Goal: Download file/media

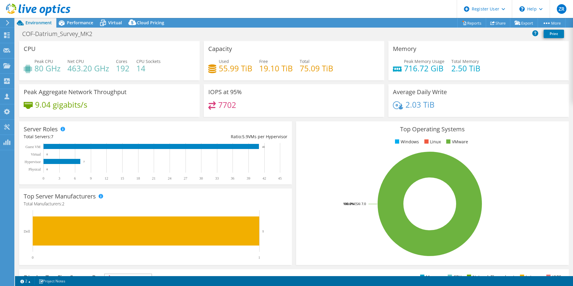
select select "EUFrankfurt"
select select "USD"
click at [520, 24] on link "Export" at bounding box center [524, 22] width 28 height 9
click at [500, 24] on link "Share" at bounding box center [498, 22] width 25 height 9
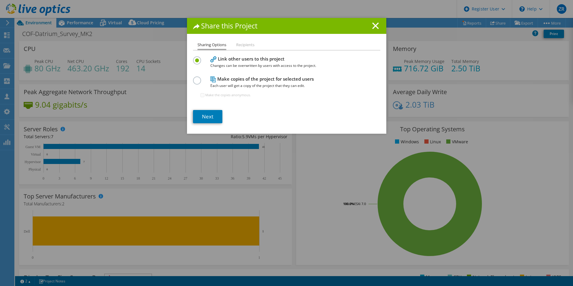
click at [368, 27] on h1 "Share this Project" at bounding box center [286, 25] width 187 height 7
click at [372, 26] on icon at bounding box center [375, 25] width 7 height 7
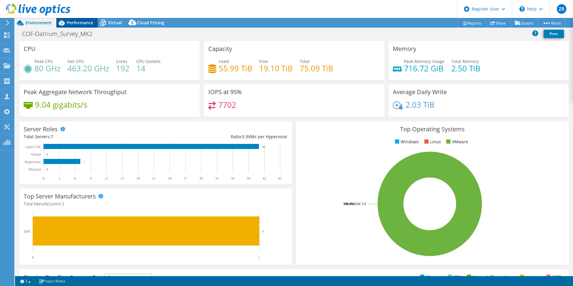
click at [71, 22] on span "Performance" at bounding box center [80, 23] width 26 height 6
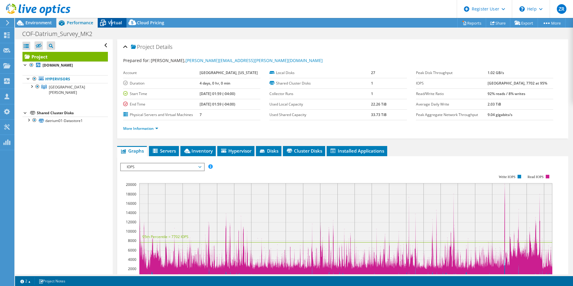
click at [112, 22] on span "Virtual" at bounding box center [115, 23] width 14 height 6
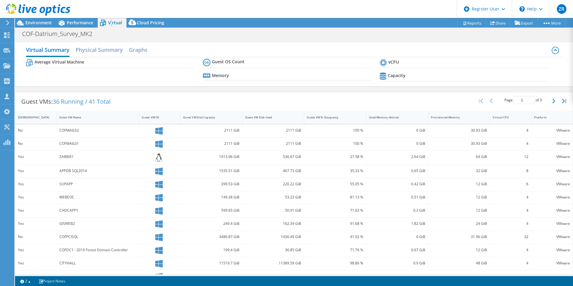
copy span "i"
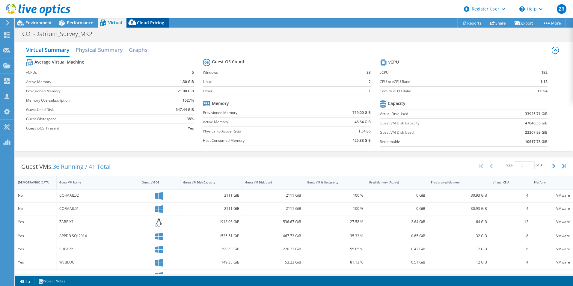
click at [141, 24] on span "Cloud Pricing" at bounding box center [150, 23] width 27 height 6
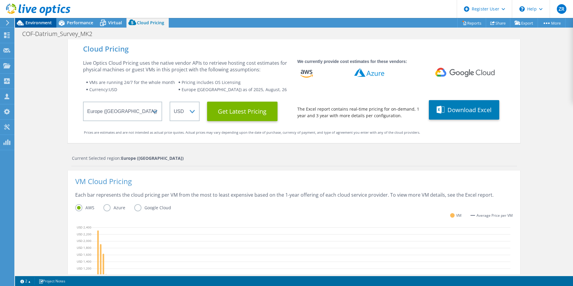
click at [40, 22] on span "Environment" at bounding box center [38, 23] width 26 height 6
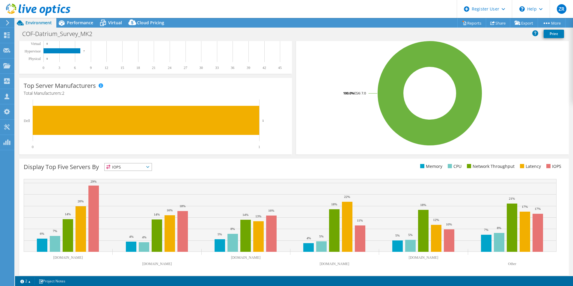
scroll to position [114, 0]
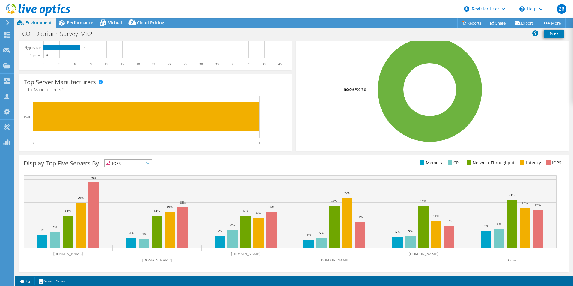
click at [140, 161] on span "IOPS" at bounding box center [128, 163] width 47 height 7
click at [127, 180] on li "Memory" at bounding box center [128, 179] width 47 height 8
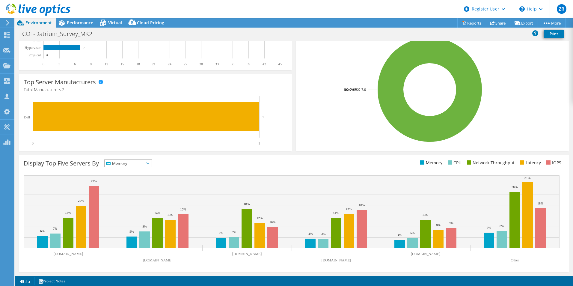
click at [133, 163] on span "Memory" at bounding box center [125, 163] width 40 height 7
click at [128, 166] on span "Memory" at bounding box center [125, 163] width 40 height 7
click at [516, 23] on icon at bounding box center [518, 23] width 6 height 4
click at [513, 48] on link "PSS Solution Request" at bounding box center [510, 46] width 57 height 13
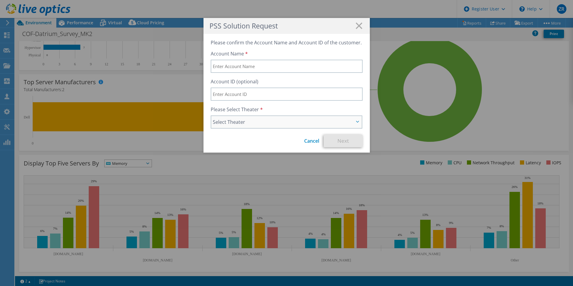
click at [298, 122] on span "Select Theater" at bounding box center [284, 121] width 142 height 7
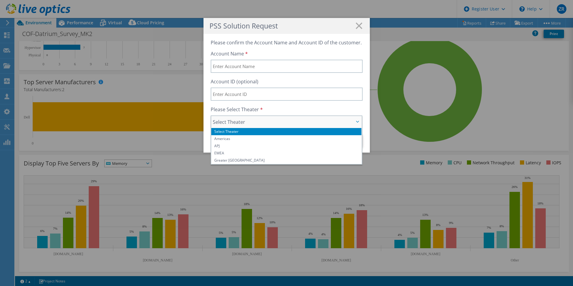
click at [298, 122] on span "Select Theater" at bounding box center [284, 121] width 142 height 7
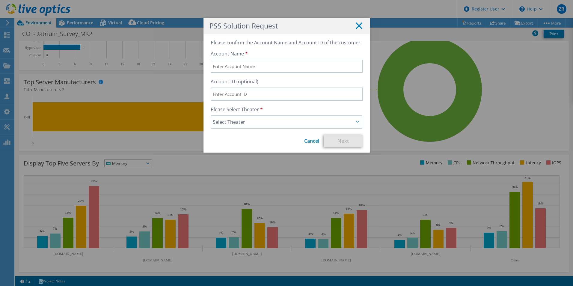
click at [357, 27] on line at bounding box center [359, 26] width 6 height 6
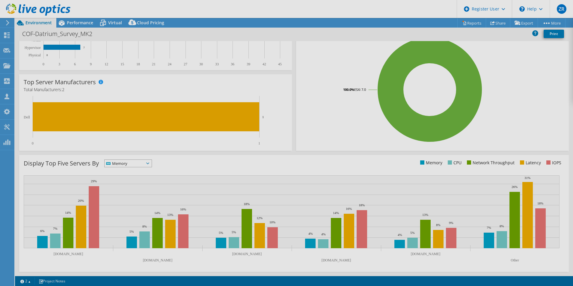
click at [514, 22] on div "This project has been archived. No changes can be made, and graphs and summary …" at bounding box center [294, 152] width 558 height 268
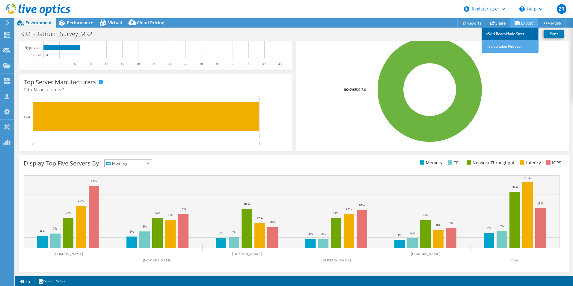
click at [520, 32] on link "vSAN ReadyNode Sizer" at bounding box center [510, 34] width 57 height 13
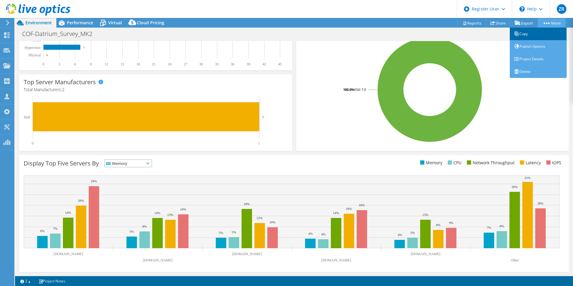
click at [522, 33] on link "Copy" at bounding box center [538, 34] width 57 height 13
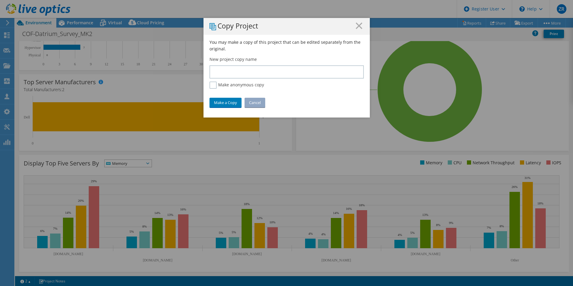
click at [363, 24] on div "Copy Project" at bounding box center [287, 26] width 166 height 17
click at [360, 26] on icon at bounding box center [359, 25] width 7 height 7
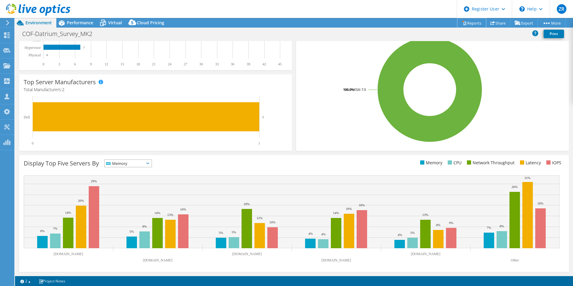
click at [462, 22] on link "Reports" at bounding box center [472, 22] width 29 height 9
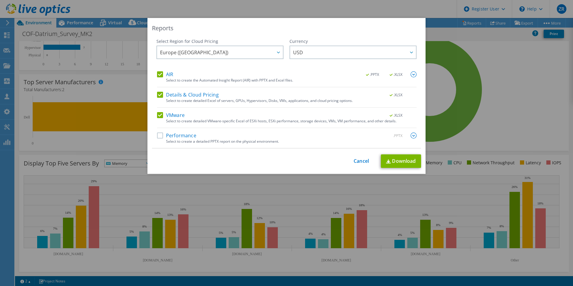
click at [161, 136] on label "Performance" at bounding box center [176, 136] width 39 height 6
click at [0, 0] on input "Performance" at bounding box center [0, 0] width 0 height 0
click at [161, 74] on label "AIR" at bounding box center [165, 74] width 16 height 6
click at [0, 0] on input "AIR" at bounding box center [0, 0] width 0 height 0
click at [159, 97] on label "Details & Cloud Pricing" at bounding box center [188, 95] width 62 height 6
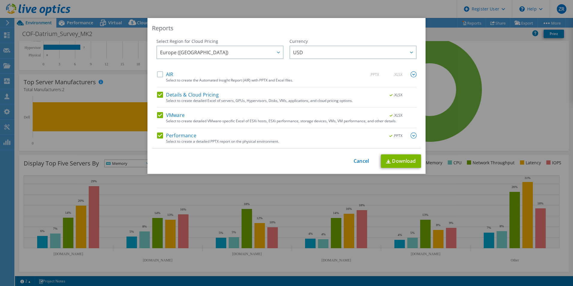
click at [0, 0] on input "Details & Cloud Pricing" at bounding box center [0, 0] width 0 height 0
click at [160, 115] on label "VMware" at bounding box center [171, 115] width 28 height 6
click at [0, 0] on input "VMware" at bounding box center [0, 0] width 0 height 0
click at [277, 55] on div "Europe (Frankfurt) Asia Pacific (Hong Kong) Asia Pacific (Mumbai) Asia Pacific …" at bounding box center [219, 53] width 127 height 15
click at [263, 52] on div "Europe (Frankfurt) Asia Pacific (Hong Kong) Asia Pacific (Mumbai) Asia Pacific …" at bounding box center [219, 53] width 127 height 15
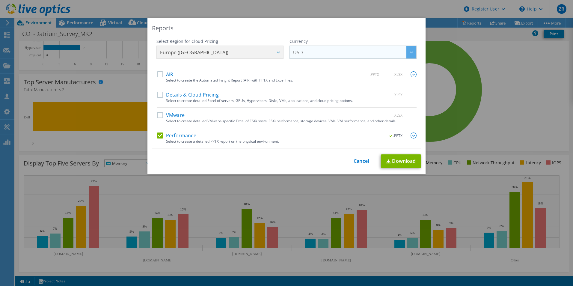
click at [307, 52] on span "USD" at bounding box center [354, 52] width 123 height 12
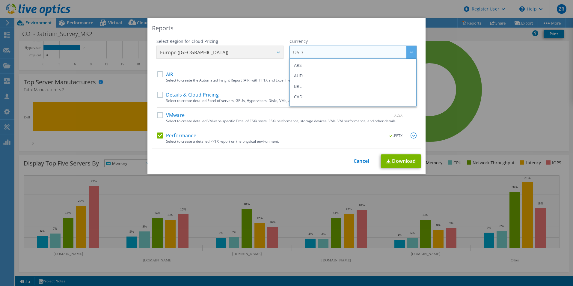
click at [306, 52] on span "USD" at bounding box center [354, 52] width 123 height 12
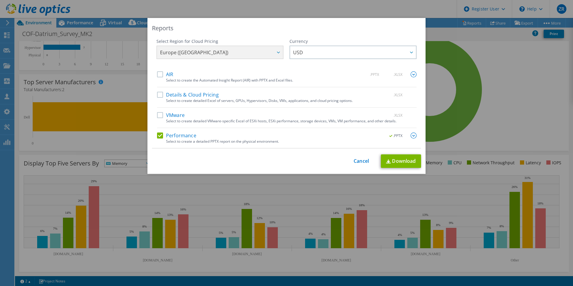
click at [160, 73] on label "AIR" at bounding box center [165, 74] width 16 height 6
click at [0, 0] on input "AIR" at bounding box center [0, 0] width 0 height 0
click at [180, 49] on span "Europe ([GEOGRAPHIC_DATA])" at bounding box center [221, 52] width 123 height 12
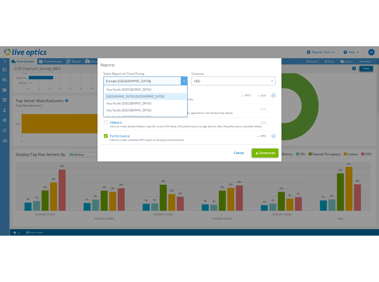
scroll to position [81, 0]
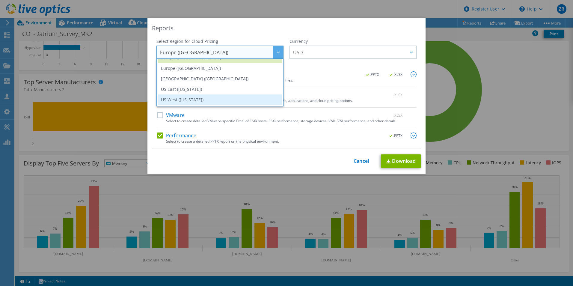
click at [186, 98] on li "US West ([US_STATE])" at bounding box center [220, 99] width 124 height 10
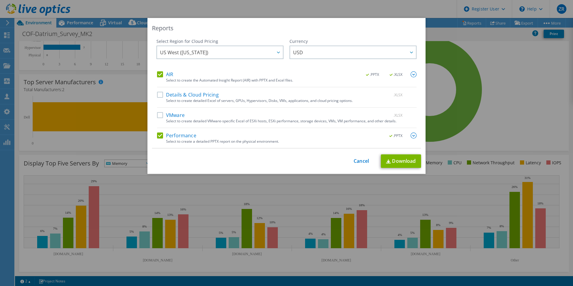
click at [197, 92] on label "Details & Cloud Pricing" at bounding box center [188, 95] width 62 height 6
click at [0, 0] on input "Details & Cloud Pricing" at bounding box center [0, 0] width 0 height 0
drag, startPoint x: 167, startPoint y: 115, endPoint x: 181, endPoint y: 115, distance: 13.8
click at [168, 115] on label "VMware" at bounding box center [171, 115] width 28 height 6
click at [0, 0] on input "VMware" at bounding box center [0, 0] width 0 height 0
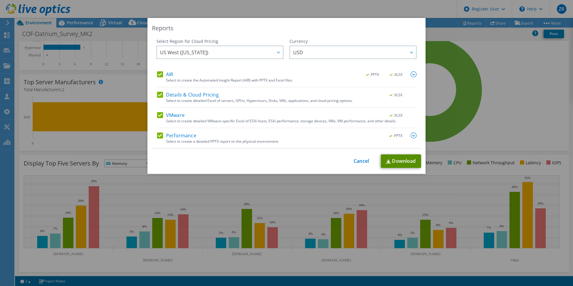
click at [403, 158] on link "Download" at bounding box center [401, 160] width 40 height 13
click at [363, 163] on link "Cancel" at bounding box center [361, 161] width 15 height 6
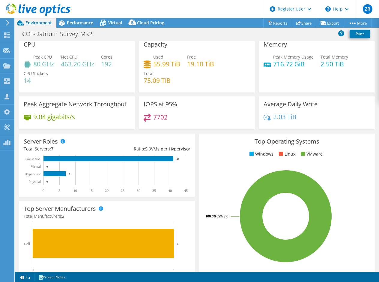
scroll to position [0, 0]
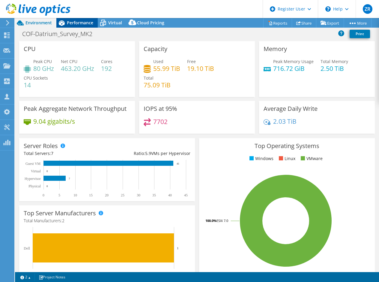
click at [83, 23] on span "Performance" at bounding box center [80, 23] width 26 height 6
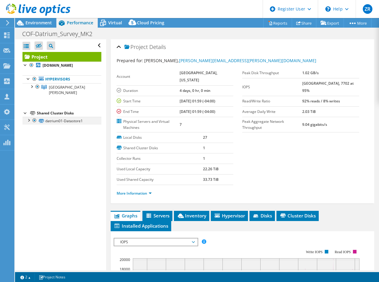
click at [28, 117] on div at bounding box center [28, 120] width 6 height 6
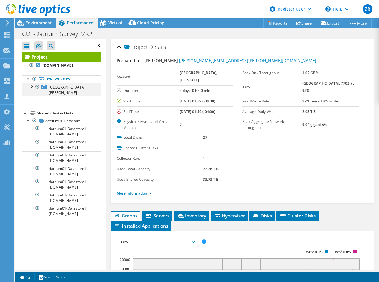
click at [33, 87] on div at bounding box center [31, 86] width 6 height 6
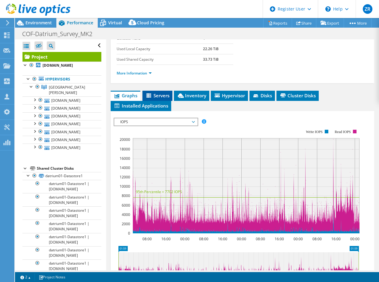
click at [152, 98] on icon at bounding box center [149, 95] width 6 height 5
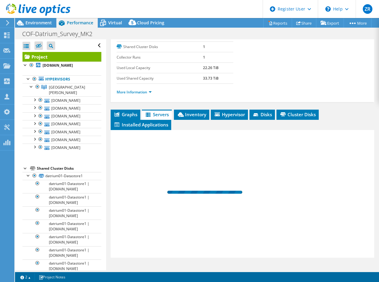
scroll to position [108, 0]
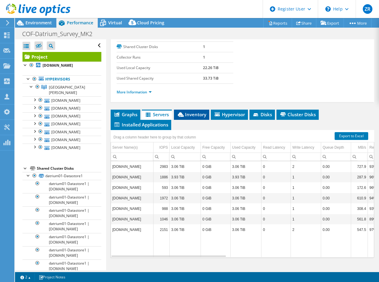
click at [194, 115] on span "Inventory" at bounding box center [191, 114] width 29 height 6
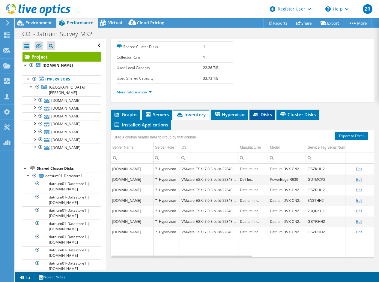
click at [268, 112] on span "Disks" at bounding box center [261, 114] width 19 height 6
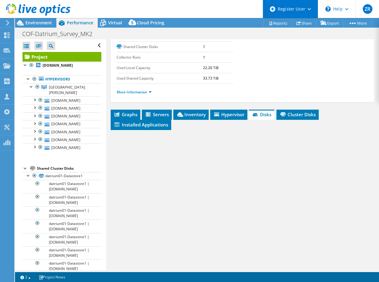
scroll to position [120, 0]
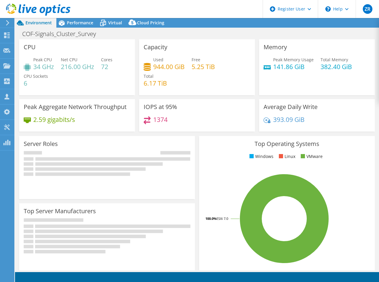
select select "EUFrankfurt"
select select "USD"
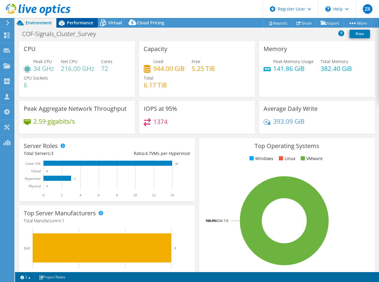
click at [71, 24] on span "Performance" at bounding box center [80, 23] width 26 height 6
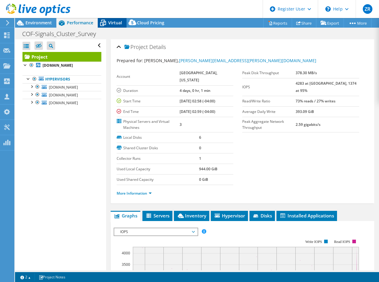
click at [112, 22] on span "Virtual" at bounding box center [115, 23] width 14 height 6
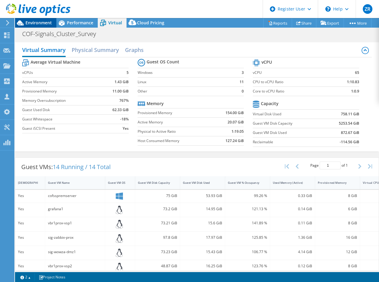
click at [40, 22] on span "Environment" at bounding box center [38, 23] width 26 height 6
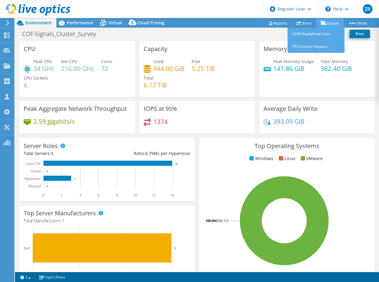
click at [334, 26] on link "Export" at bounding box center [330, 22] width 28 height 9
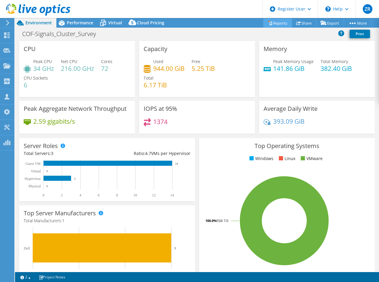
click at [270, 25] on link "Reports" at bounding box center [277, 22] width 29 height 9
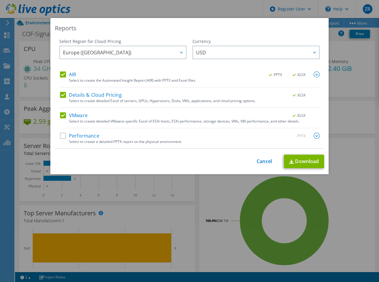
click at [61, 96] on label "Details & Cloud Pricing" at bounding box center [91, 95] width 62 height 6
click at [0, 0] on input "Details & Cloud Pricing" at bounding box center [0, 0] width 0 height 0
click at [60, 134] on label "Performance" at bounding box center [79, 136] width 39 height 6
click at [0, 0] on input "Performance" at bounding box center [0, 0] width 0 height 0
click at [64, 115] on label "VMware" at bounding box center [74, 115] width 28 height 6
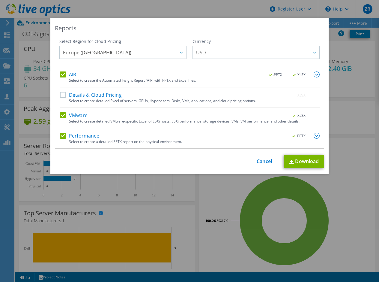
click at [0, 0] on input "VMware" at bounding box center [0, 0] width 0 height 0
click at [312, 161] on link "Download" at bounding box center [304, 160] width 40 height 13
click at [266, 162] on link "Cancel" at bounding box center [264, 161] width 15 height 6
